Goal: Task Accomplishment & Management: Use online tool/utility

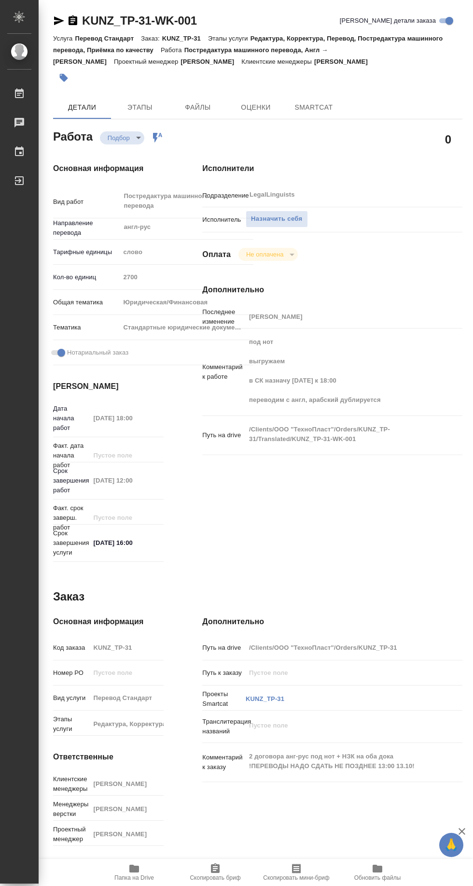
type textarea "x"
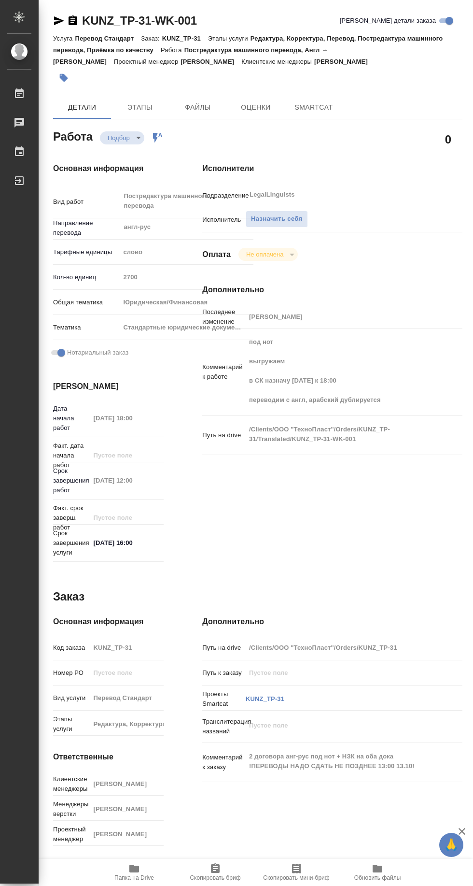
type textarea "x"
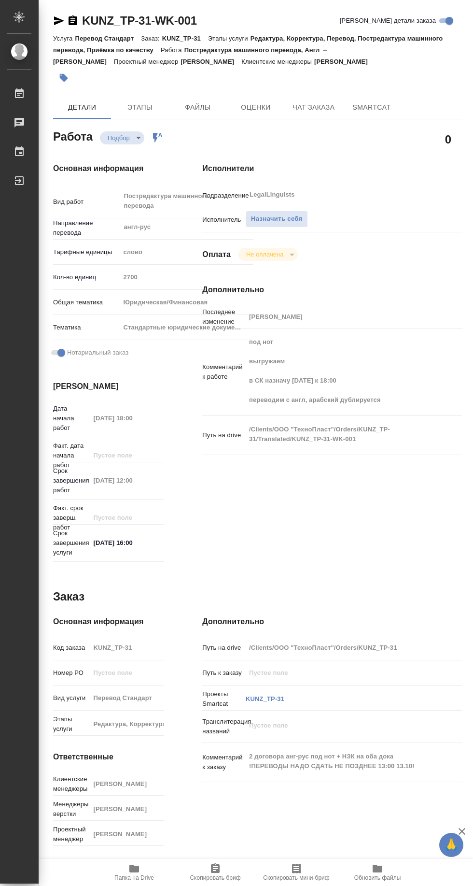
type textarea "x"
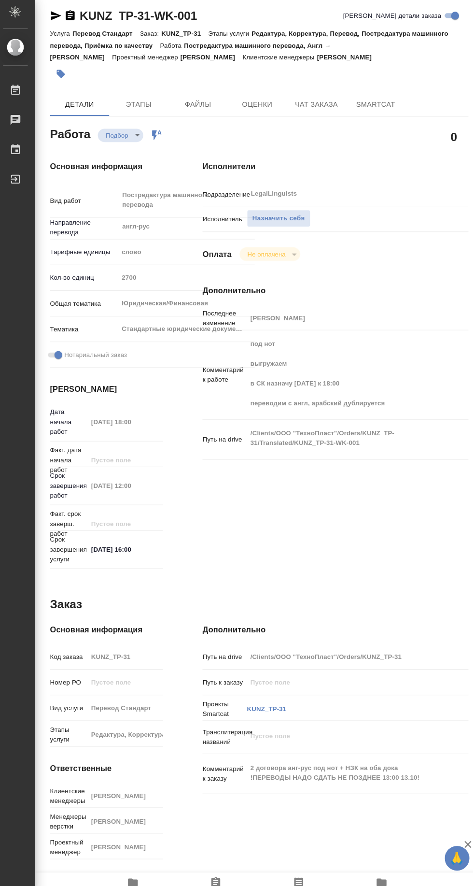
type textarea "x"
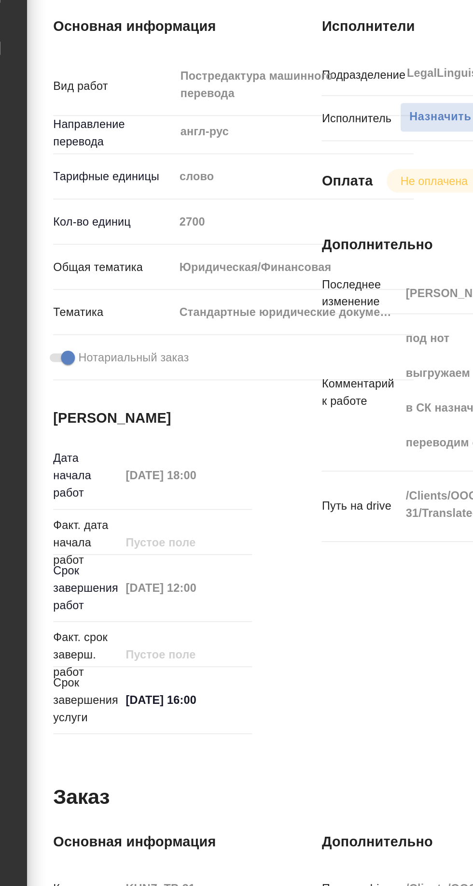
scroll to position [0, 9]
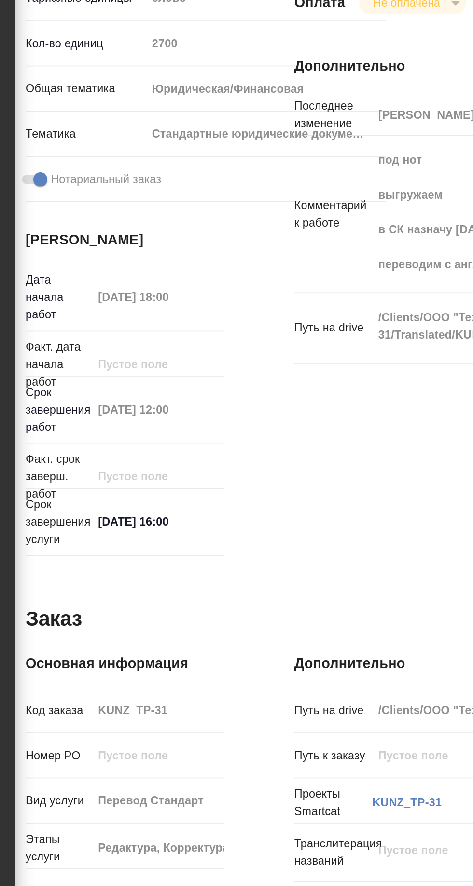
type textarea "x"
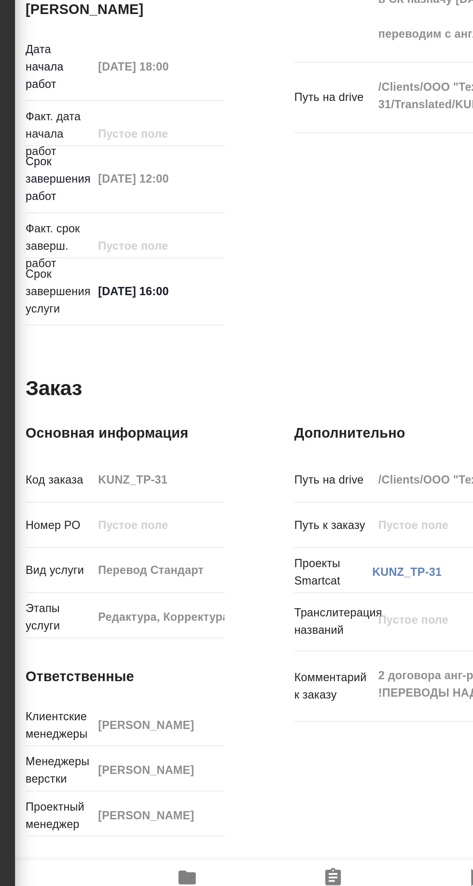
type textarea "x"
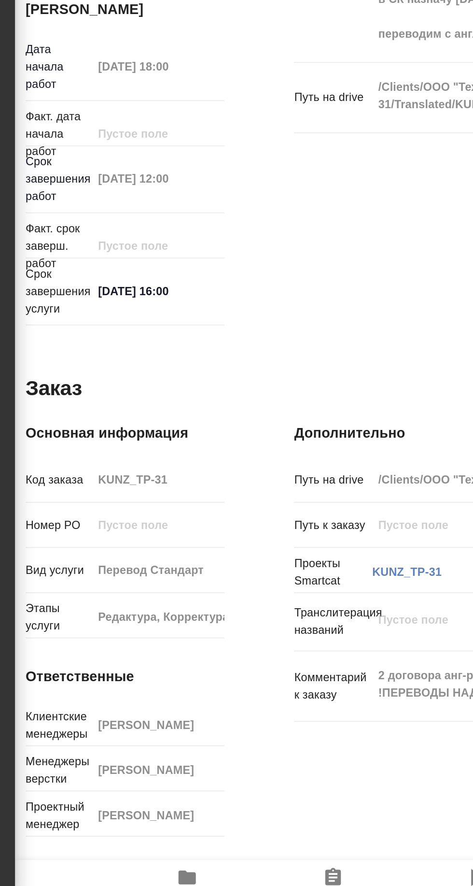
scroll to position [0, 0]
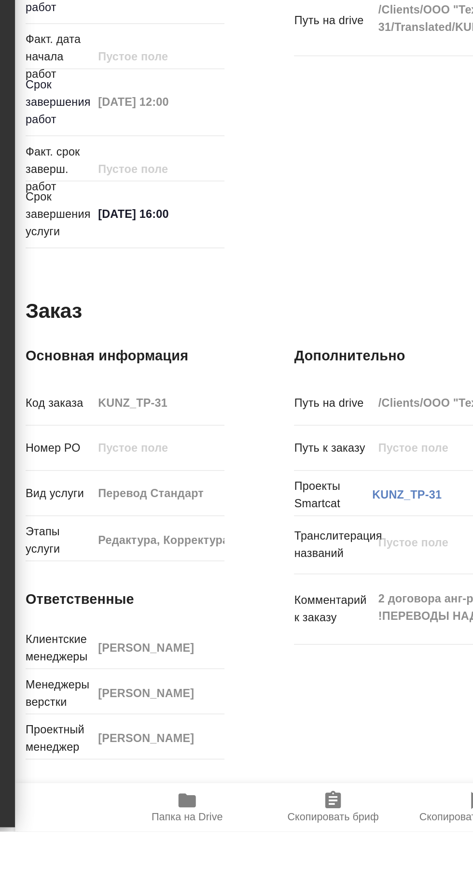
click at [142, 881] on span "Папка на Drive" at bounding box center [135, 872] width 70 height 18
type textarea "x"
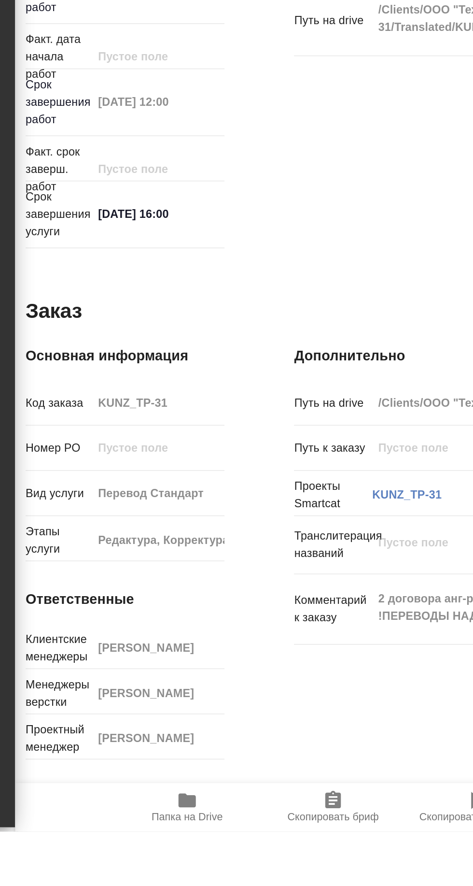
type textarea "x"
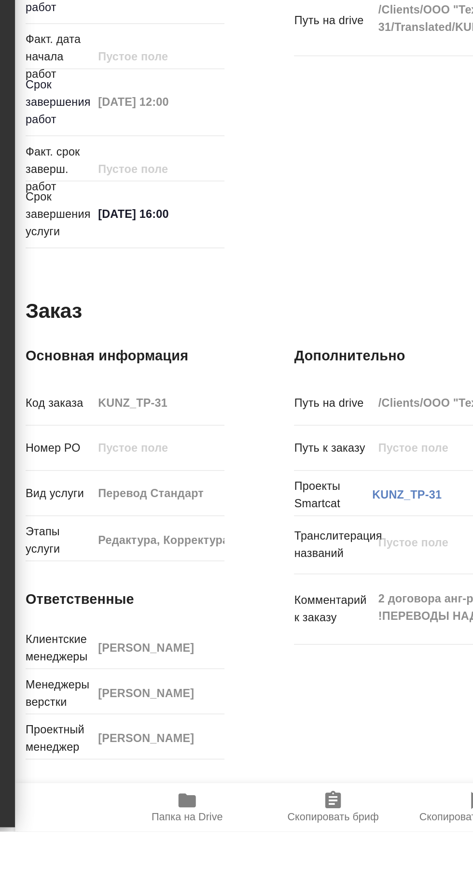
type textarea "x"
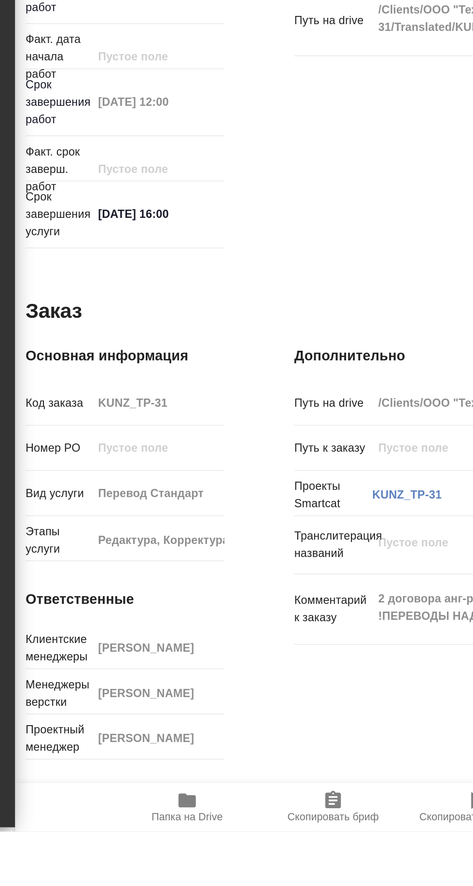
type textarea "x"
